Goal: Complete application form

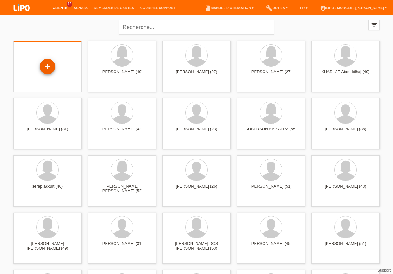
click at [47, 64] on div "+" at bounding box center [48, 67] width 16 height 16
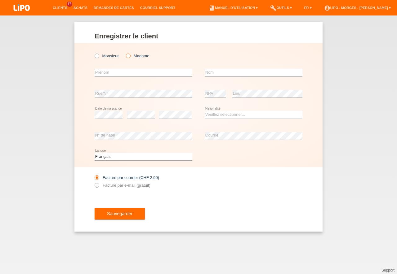
click at [125, 53] on icon at bounding box center [125, 53] width 0 height 0
click at [128, 57] on input "Madame" at bounding box center [128, 56] width 4 height 4
radio input "true"
click at [101, 73] on input "text" at bounding box center [144, 73] width 98 height 8
type input "matilda"
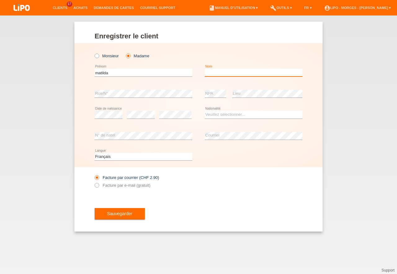
click at [210, 73] on input "text" at bounding box center [254, 73] width 98 height 8
type input "rossier"
click at [205, 111] on select "Veuillez sélectionner... Suisse Allemagne Autriche Liechtenstein ------------ A…" at bounding box center [254, 114] width 98 height 7
click at [216, 114] on select "Veuillez sélectionner... Suisse Allemagne Autriche Liechtenstein ------------ A…" at bounding box center [254, 114] width 98 height 7
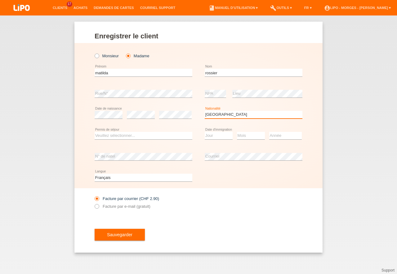
click at [205, 111] on select "Veuillez sélectionner... Suisse Allemagne Autriche Liechtenstein ------------ A…" at bounding box center [254, 114] width 98 height 7
click at [230, 114] on select "Veuillez sélectionner... Suisse Allemagne Autriche Liechtenstein ------------ A…" at bounding box center [254, 114] width 98 height 7
click at [205, 111] on select "Veuillez sélectionner... Suisse Allemagne Autriche Liechtenstein ------------ A…" at bounding box center [254, 114] width 98 height 7
select select "AL"
click at [0, 0] on option "Albanie" at bounding box center [0, 0] width 0 height 0
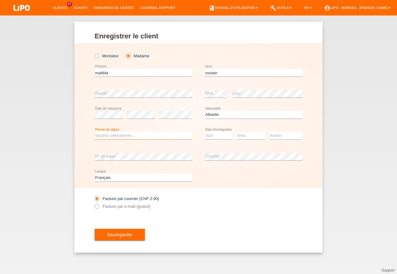
click at [95, 132] on select "Veuillez sélectionner... C B B - Statut de réfugié Autre" at bounding box center [144, 135] width 98 height 7
select select "C"
click at [0, 0] on option "C" at bounding box center [0, 0] width 0 height 0
click at [205, 132] on select "Jour 01 02 03 04 05 06 07 08 09 10 11" at bounding box center [219, 135] width 28 height 7
select select "11"
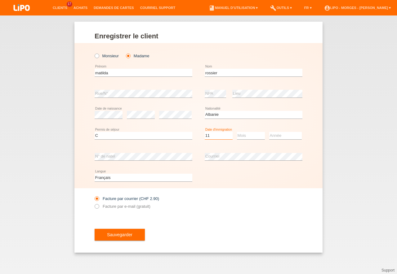
click at [0, 0] on option "11" at bounding box center [0, 0] width 0 height 0
click at [237, 132] on select "Mois 01 02 03 04 05 06 07 08 09 10 11" at bounding box center [251, 135] width 28 height 7
select select "10"
click at [0, 0] on option "10" at bounding box center [0, 0] width 0 height 0
click at [269, 132] on select "Année 2025 2024 2023 2022 2021 2020 2019 2018 2017 2016 2015 2014 2013 2012 201…" at bounding box center [285, 135] width 33 height 7
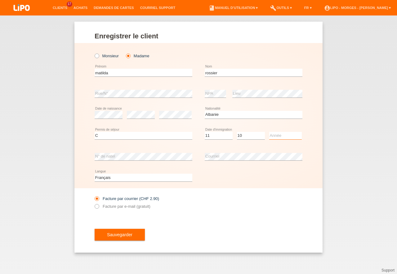
select select "2016"
click at [0, 0] on option "2016" at bounding box center [0, 0] width 0 height 0
click at [99, 207] on input "Facture par e-mail (gratuit)" at bounding box center [97, 208] width 4 height 8
radio input "true"
click at [120, 234] on span "Sauvegarder" at bounding box center [119, 235] width 25 height 5
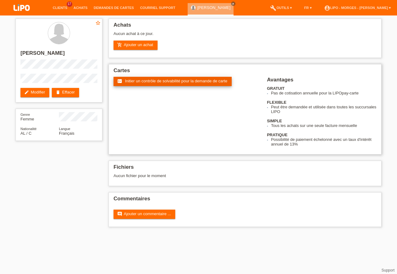
click at [179, 83] on span "Initier un contrôle de solvabilité pour la demande de carte" at bounding box center [176, 81] width 102 height 5
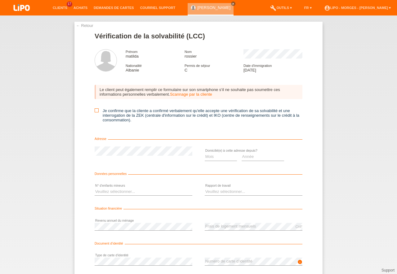
click at [96, 111] on icon at bounding box center [97, 111] width 4 height 4
click at [96, 111] on input "Je confirme que la cliente a confirmé verbalement qu'elle accepte une vérificat…" at bounding box center [97, 111] width 4 height 4
checkbox input "true"
click at [205, 153] on select "Mois 01 02 03 04 05 06 07 08 09 10" at bounding box center [221, 156] width 32 height 7
select select "06"
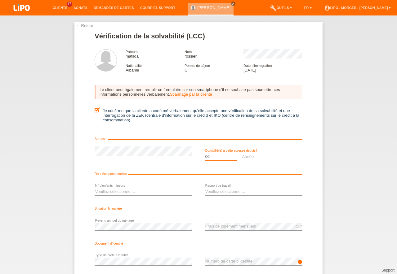
click at [0, 0] on option "06" at bounding box center [0, 0] width 0 height 0
click at [242, 153] on select "Année 2025 2024 2023 2022 2021 2020 2019 2018 2017 2016 2015 2014 2013 2012 201…" at bounding box center [263, 156] width 43 height 7
select select "2018"
click at [0, 0] on option "2018" at bounding box center [0, 0] width 0 height 0
click at [95, 188] on select "Veuillez sélectionner... 0 1 2 3 4 5 6 7 8 9" at bounding box center [144, 191] width 98 height 7
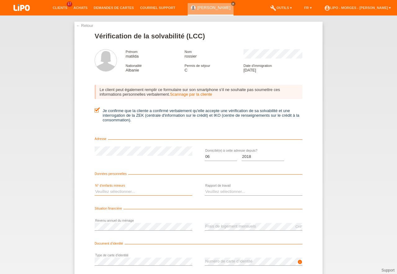
select select "1"
click at [0, 0] on option "1" at bounding box center [0, 0] width 0 height 0
click at [205, 188] on select "Veuillez sélectionner... A durée indéterminée A durée déterminée Apprenti/étudi…" at bounding box center [254, 191] width 98 height 7
select select "UNLIMITED"
click at [0, 0] on option "A durée indéterminée" at bounding box center [0, 0] width 0 height 0
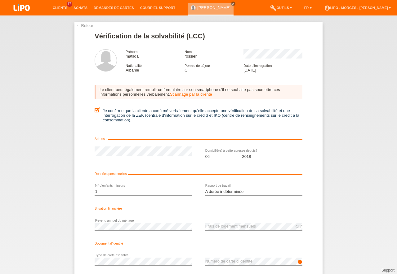
click at [154, 255] on div "error Type de carte d’identité" at bounding box center [144, 262] width 98 height 21
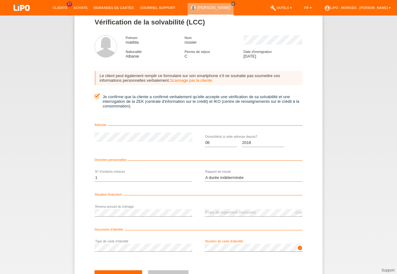
scroll to position [28, 0]
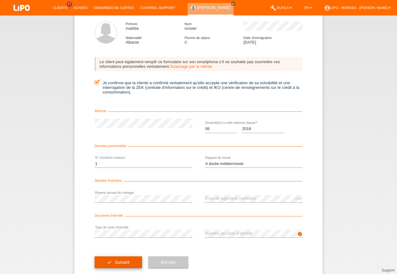
click at [126, 260] on button "check Suivant" at bounding box center [118, 263] width 47 height 12
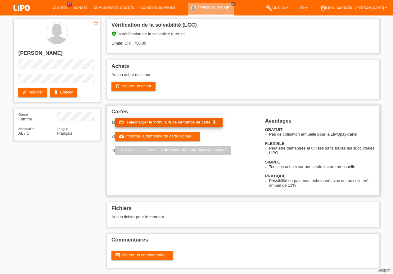
click at [166, 121] on span "Télécharger le formulaire de demande de carte" at bounding box center [168, 122] width 84 height 5
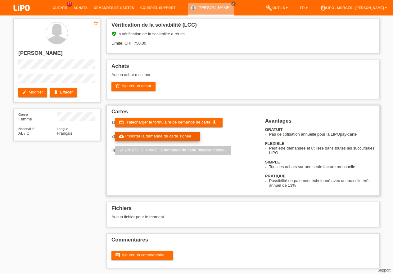
click at [165, 136] on link "cloud_upload Importer la demande de carte signée ..." at bounding box center [157, 136] width 85 height 9
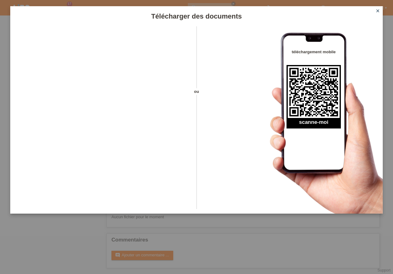
click at [379, 11] on icon "close" at bounding box center [377, 10] width 5 height 5
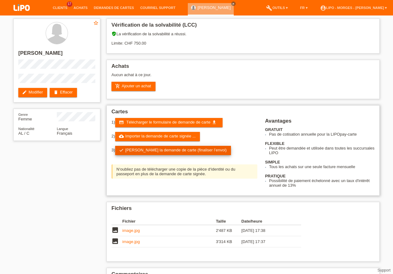
click at [183, 150] on link "check Soumettre la demande de carte (finaliser l’envoi)" at bounding box center [173, 150] width 116 height 9
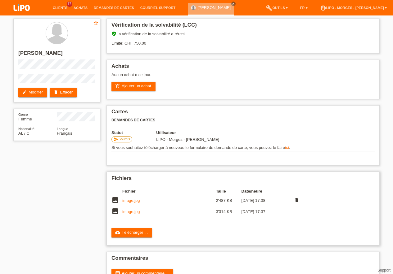
click at [131, 203] on link "image.jpg" at bounding box center [130, 200] width 17 height 5
click at [136, 233] on link "cloud_upload Télécharger ..." at bounding box center [131, 233] width 41 height 9
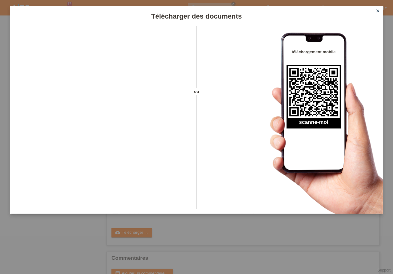
click at [379, 9] on icon "close" at bounding box center [377, 10] width 5 height 5
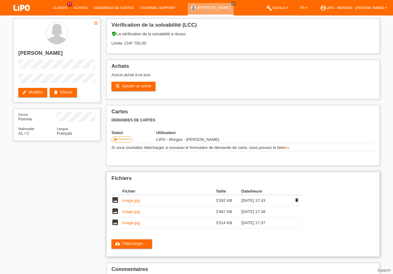
click at [136, 198] on td "image.jpg" at bounding box center [168, 200] width 93 height 11
click at [135, 200] on link "image.jpg" at bounding box center [130, 200] width 17 height 5
click at [143, 213] on td "image.jpg" at bounding box center [168, 212] width 93 height 11
click at [125, 213] on link "image.jpg" at bounding box center [130, 212] width 17 height 5
click at [130, 225] on td "image.jpg" at bounding box center [168, 223] width 93 height 11
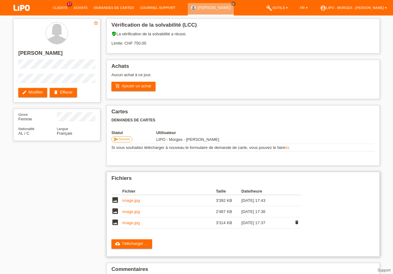
click at [130, 223] on link "image.jpg" at bounding box center [130, 223] width 17 height 5
